Goal: Task Accomplishment & Management: Manage account settings

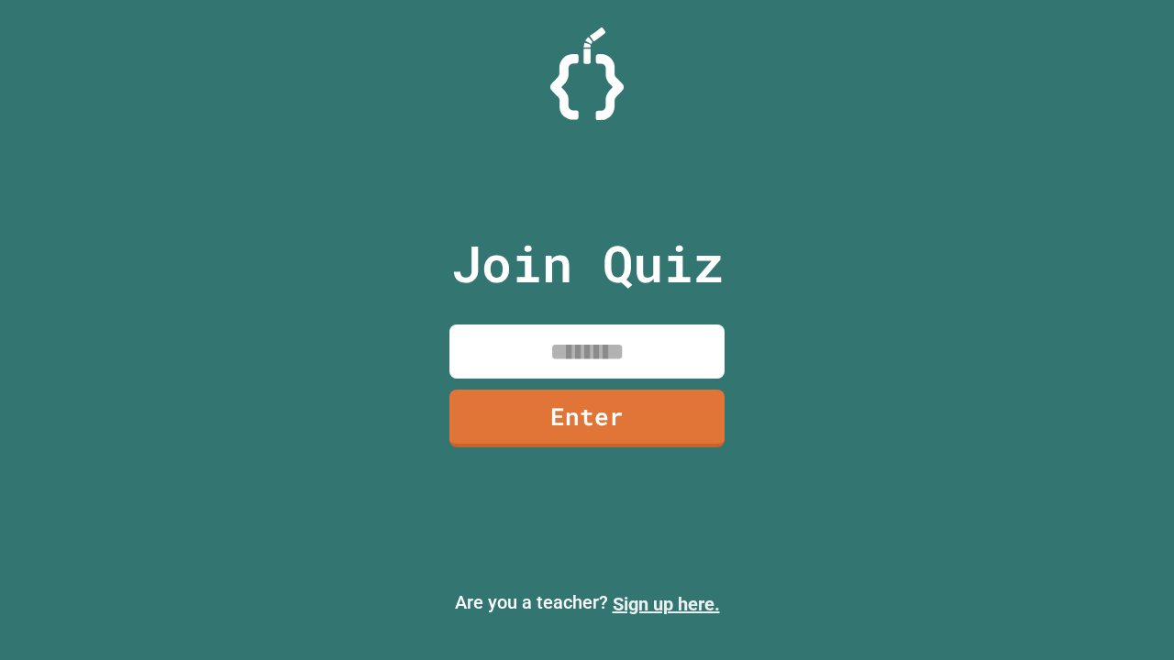
click at [666, 605] on link "Sign up here." at bounding box center [666, 605] width 107 height 22
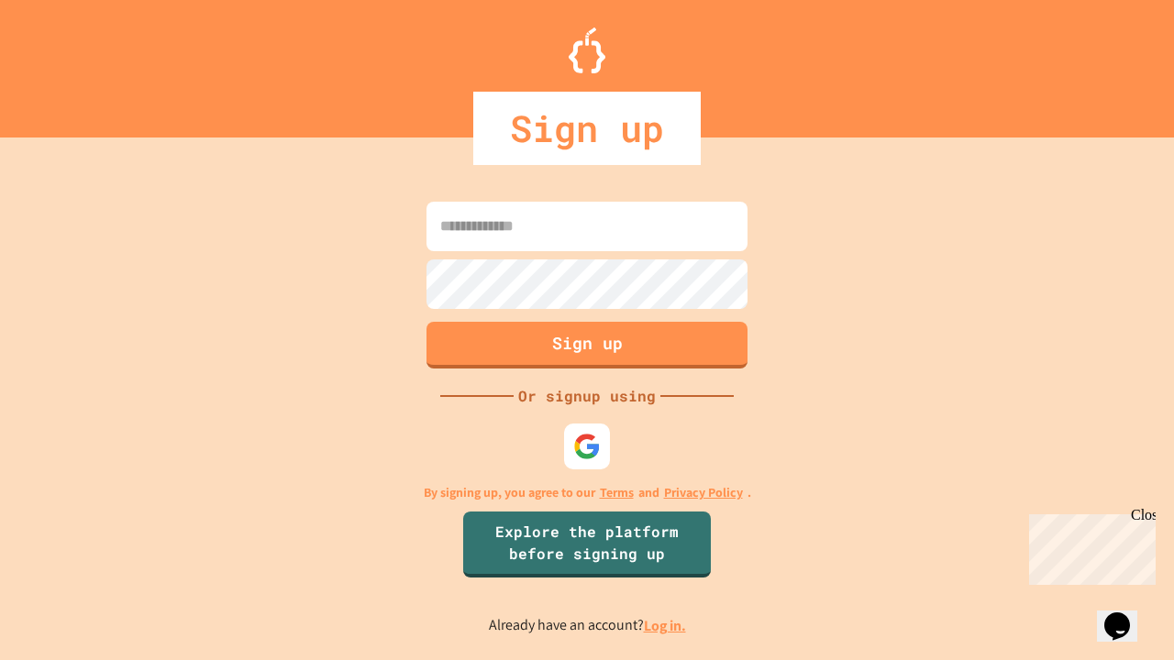
click at [666, 626] on link "Log in." at bounding box center [665, 625] width 42 height 19
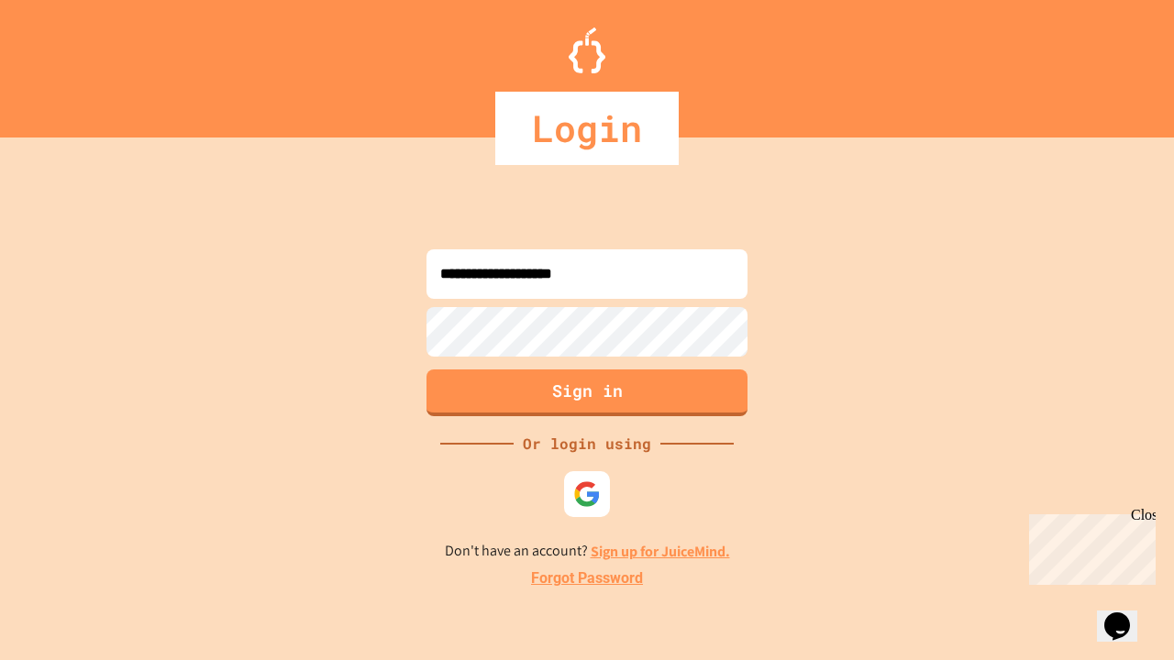
type input "**********"
